Goal: Information Seeking & Learning: Learn about a topic

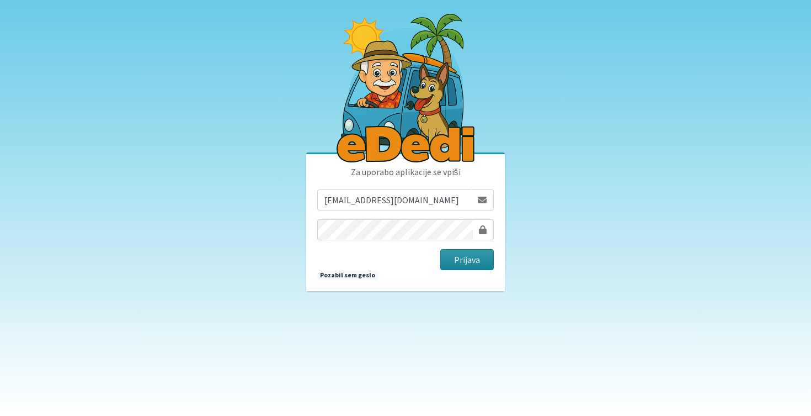
click at [470, 258] on button "Prijava" at bounding box center [468, 259] width 54 height 21
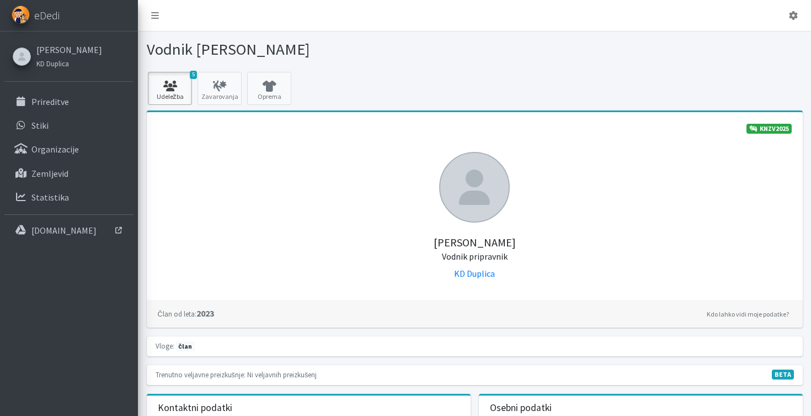
click at [175, 88] on icon at bounding box center [170, 86] width 38 height 11
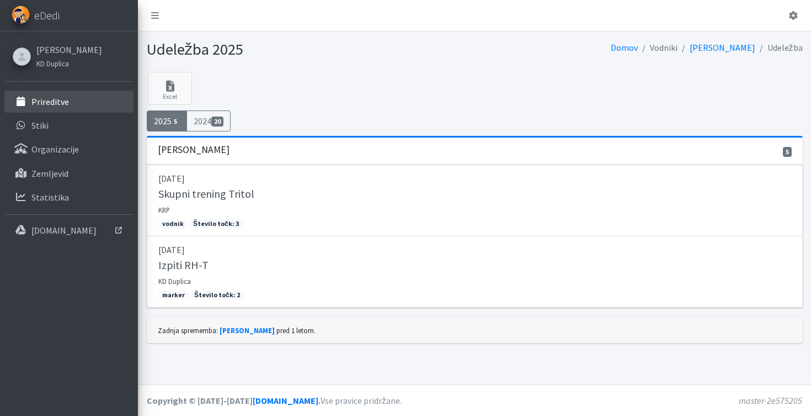
click at [86, 103] on link "Prireditve" at bounding box center [68, 102] width 129 height 22
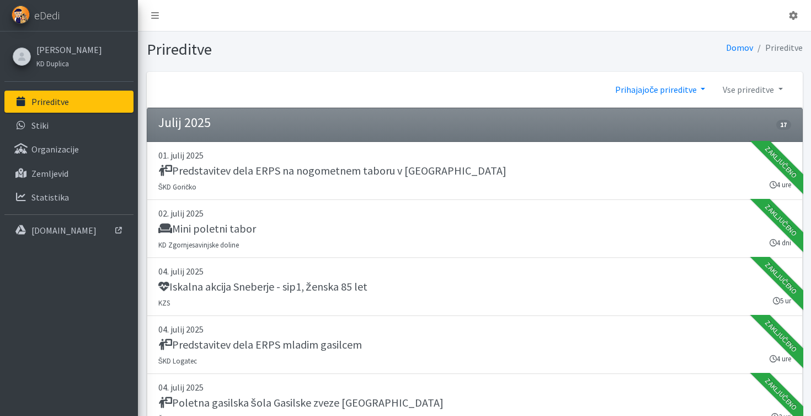
click at [701, 89] on link "Prihajajoče prireditve" at bounding box center [661, 89] width 108 height 22
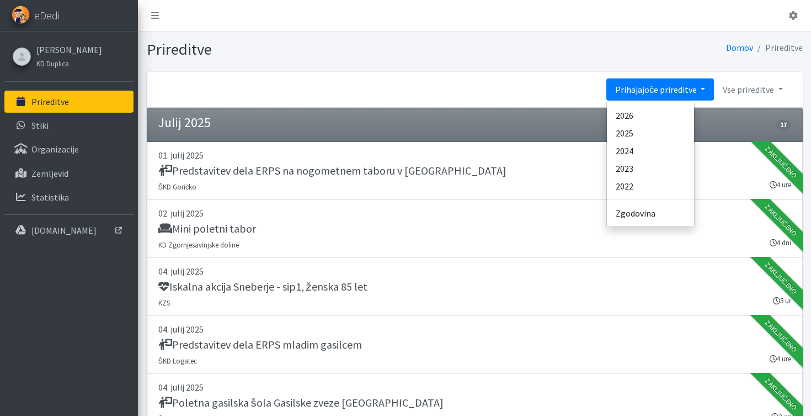
click at [680, 94] on link "Prihajajoče prireditve" at bounding box center [661, 89] width 108 height 22
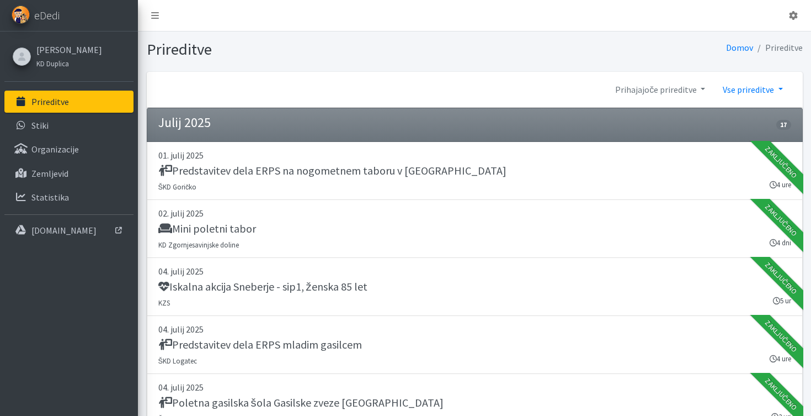
click at [740, 87] on link "Vse prireditve" at bounding box center [752, 89] width 77 height 22
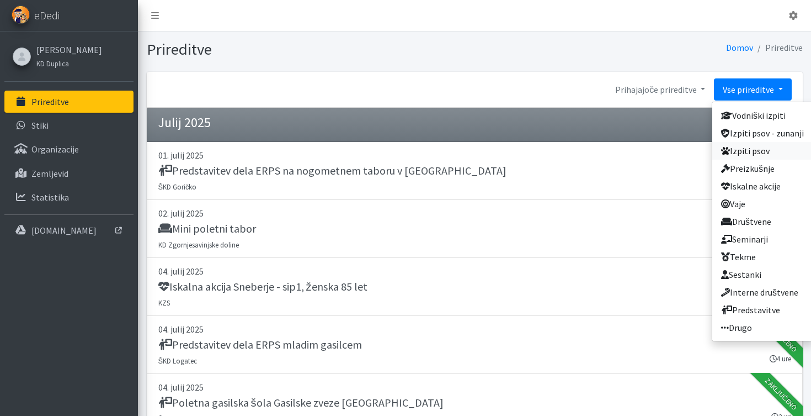
click at [750, 151] on link "Izpiti psov" at bounding box center [763, 151] width 100 height 18
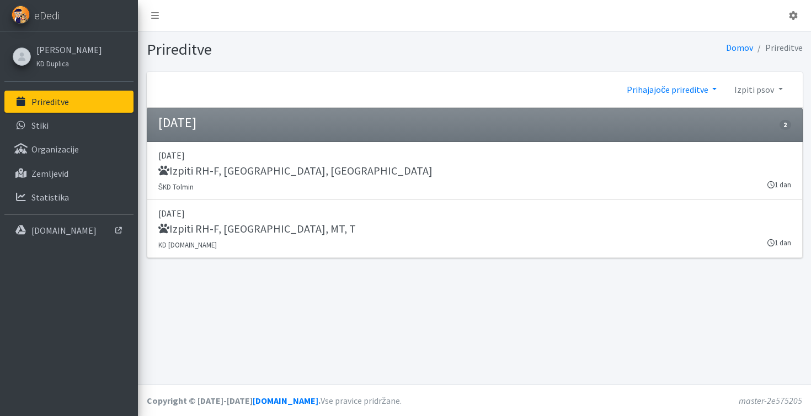
click at [660, 94] on link "Prihajajoče prireditve" at bounding box center [672, 89] width 108 height 22
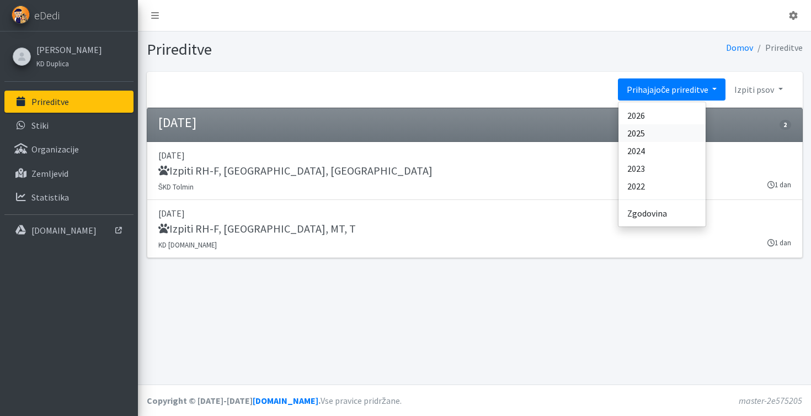
click at [663, 131] on link "2025" at bounding box center [662, 133] width 87 height 18
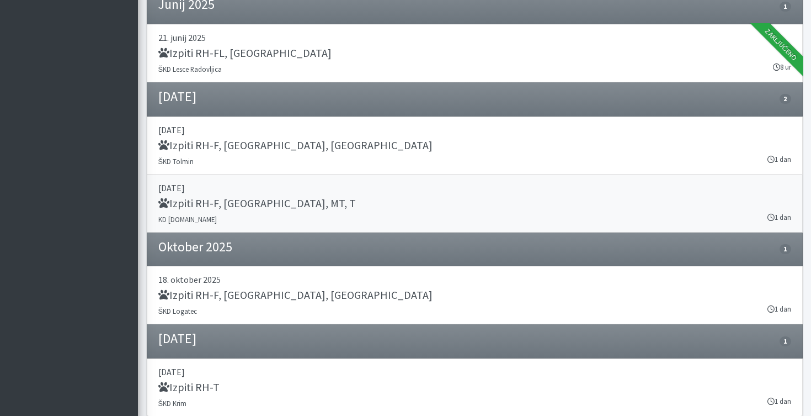
scroll to position [497, 0]
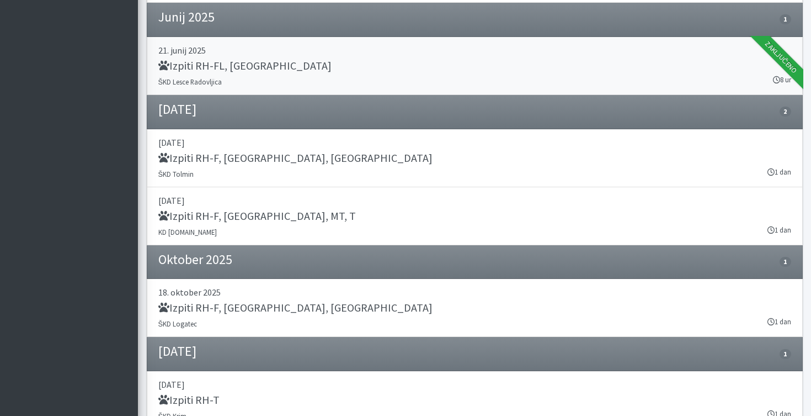
click at [249, 78] on link "21. junij 2025 Izpiti RH-FL, MT ŠKD Lesce Radovljica 8 ur Zaključeno" at bounding box center [475, 66] width 656 height 58
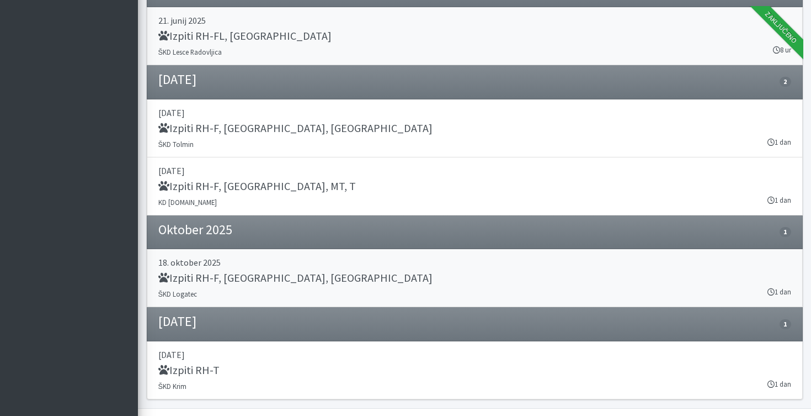
scroll to position [528, 0]
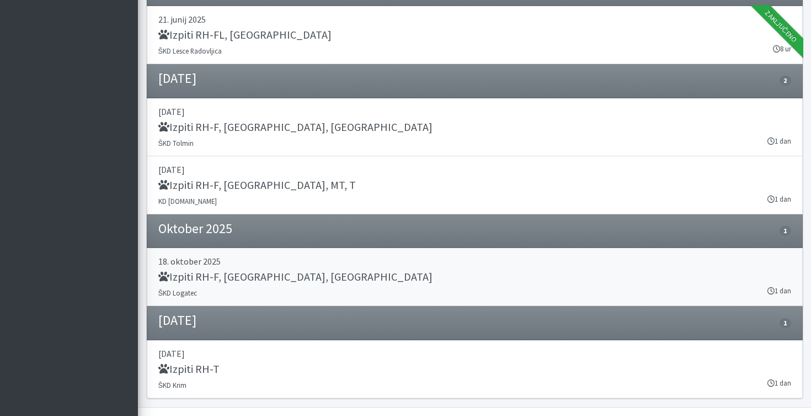
click at [210, 263] on p "18. oktober 2025" at bounding box center [474, 260] width 633 height 13
click at [215, 117] on p "06. september 2025" at bounding box center [474, 111] width 633 height 13
click at [188, 358] on p "29. november 2025" at bounding box center [474, 353] width 633 height 13
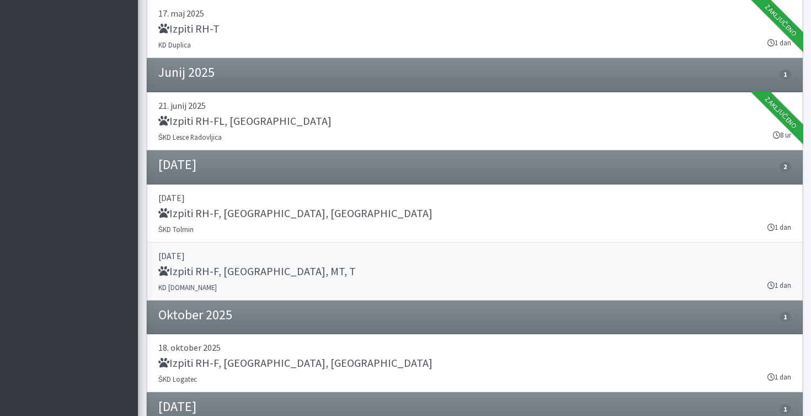
scroll to position [433, 0]
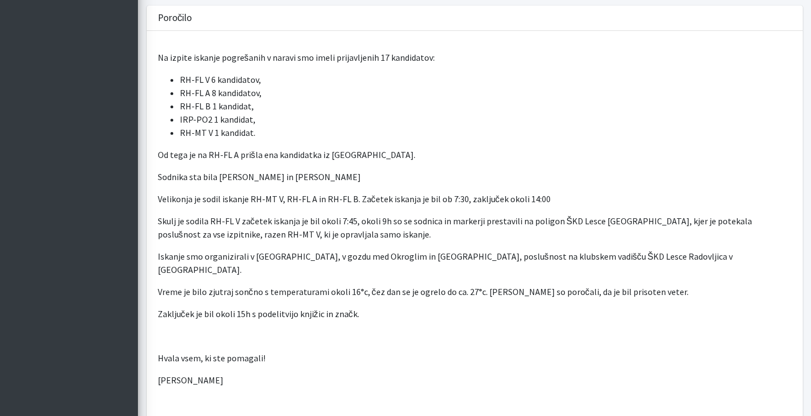
scroll to position [445, 0]
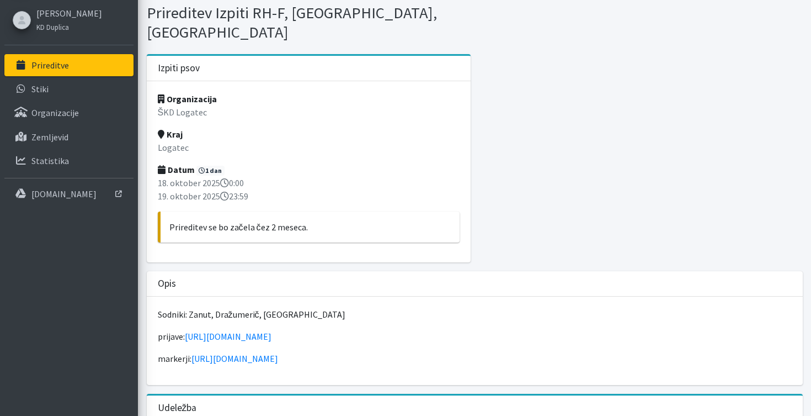
scroll to position [33, 0]
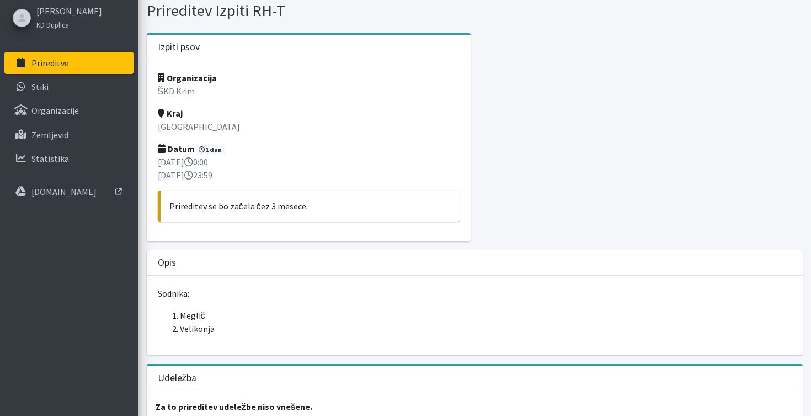
scroll to position [38, 0]
